Goal: Task Accomplishment & Management: Manage account settings

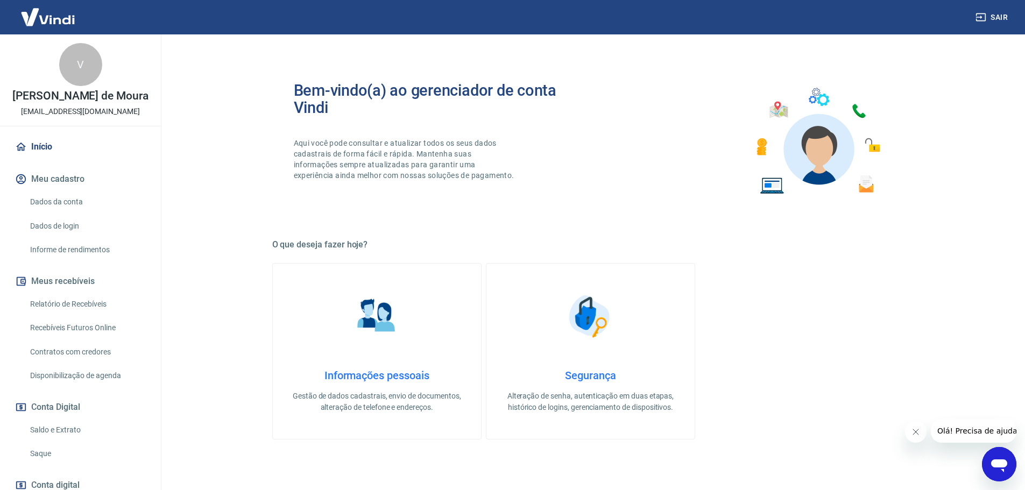
click at [57, 462] on link "Saque" at bounding box center [87, 454] width 122 height 22
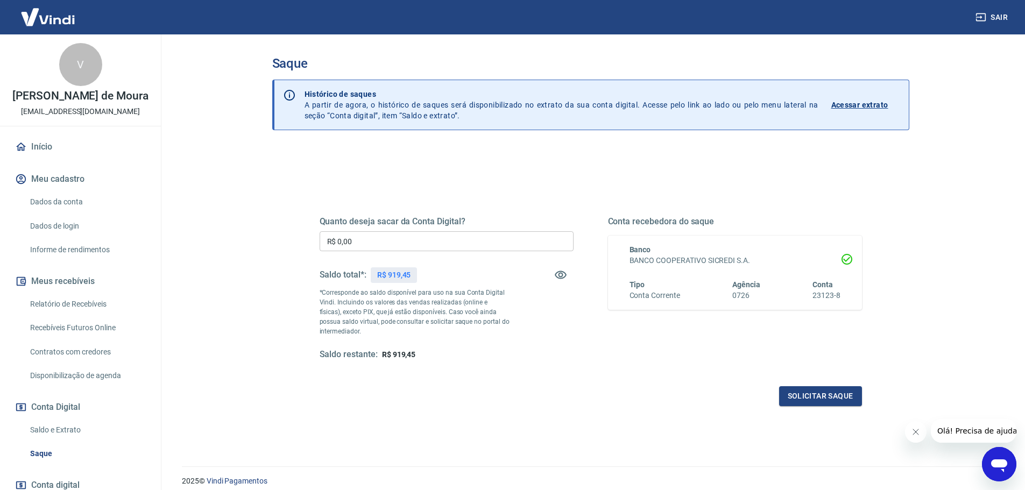
click at [399, 241] on input "R$ 0,00" at bounding box center [447, 241] width 254 height 20
type input "R$ 687,40"
click at [816, 392] on button "Solicitar saque" at bounding box center [820, 396] width 83 height 20
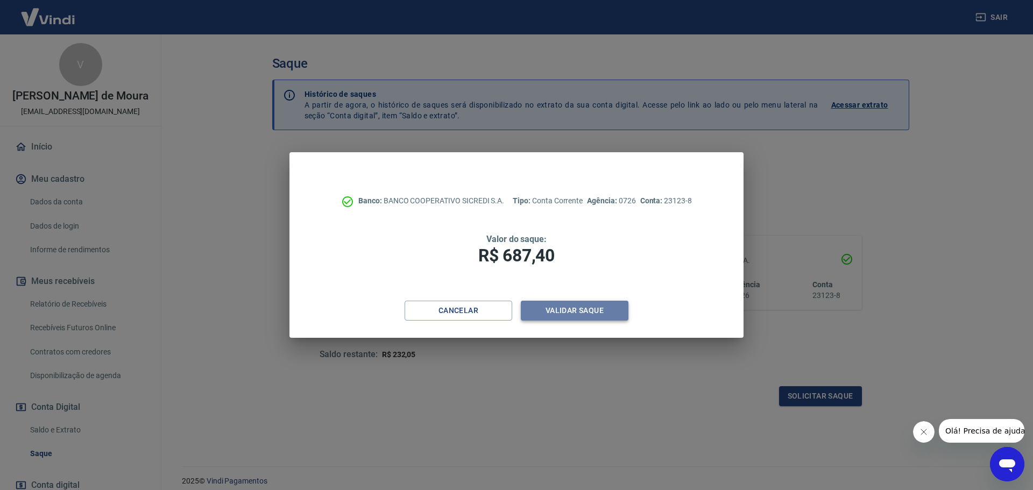
click at [557, 309] on button "Validar saque" at bounding box center [575, 311] width 108 height 20
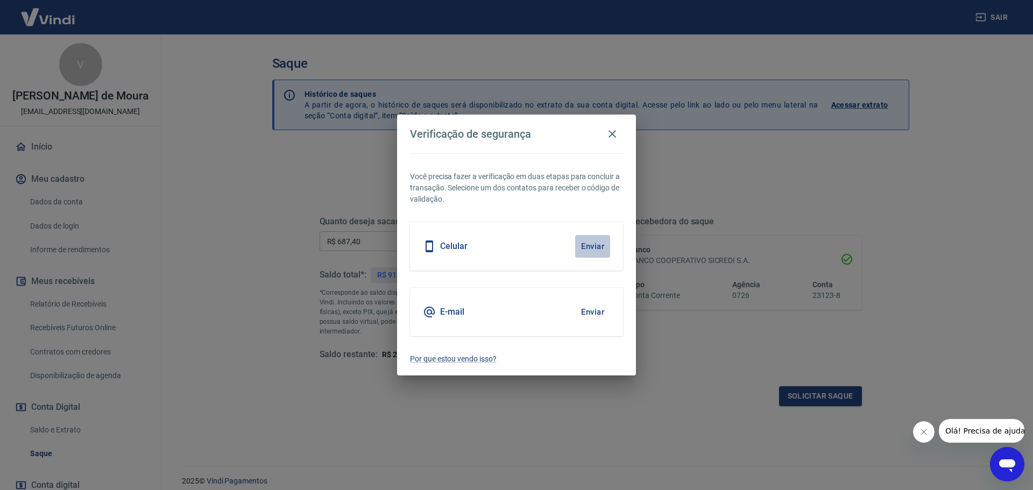
click at [589, 244] on button "Enviar" at bounding box center [592, 246] width 35 height 23
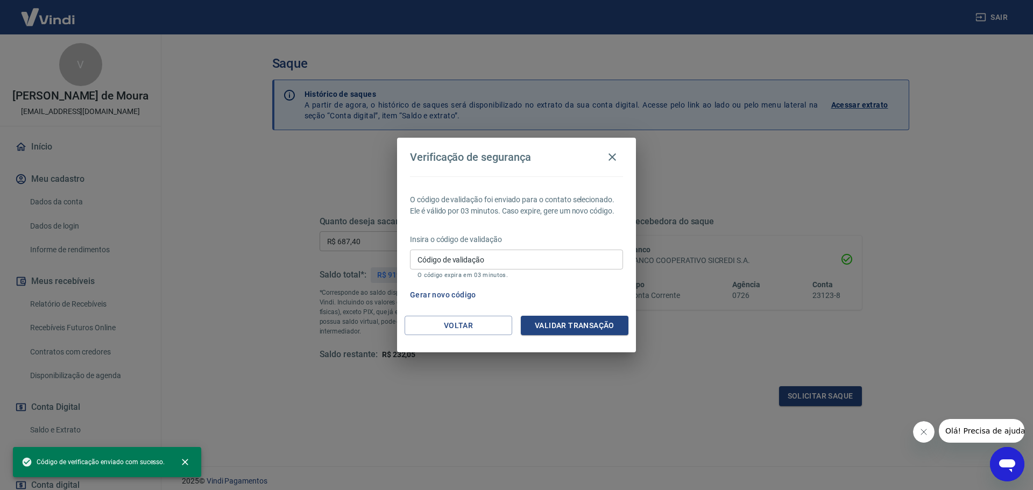
click at [501, 260] on input "Código de validação" at bounding box center [516, 260] width 213 height 20
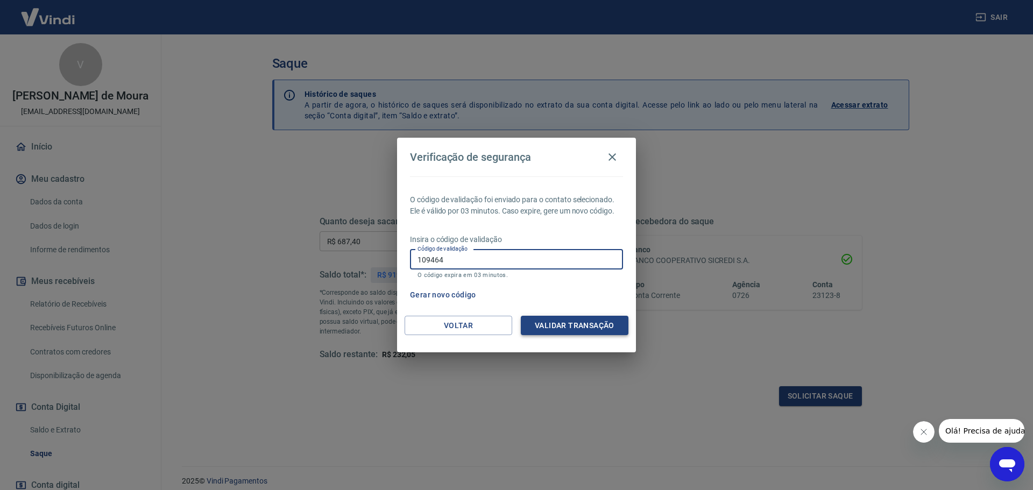
type input "109464"
click at [560, 330] on button "Validar transação" at bounding box center [575, 326] width 108 height 20
